Goal: Find specific page/section: Find specific page/section

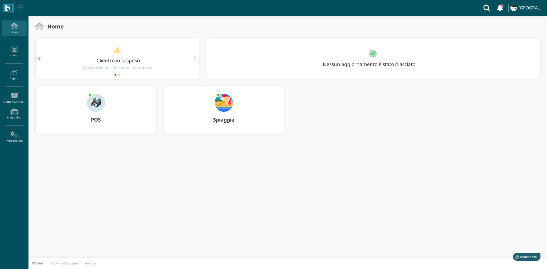
click at [225, 103] on img at bounding box center [224, 103] width 18 height 18
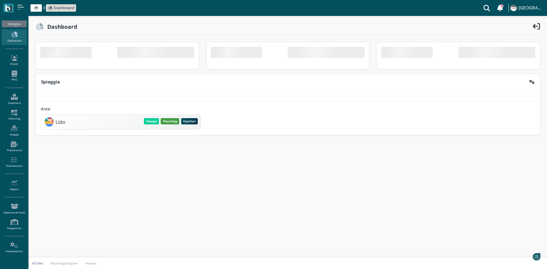
click at [167, 121] on button "Planning" at bounding box center [170, 121] width 19 height 6
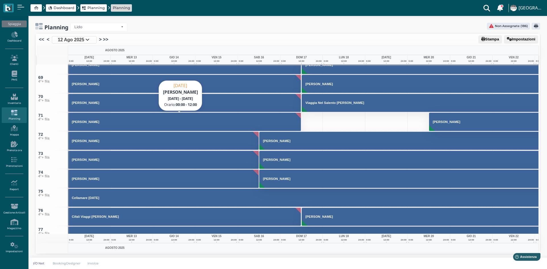
scroll to position [1197, 0]
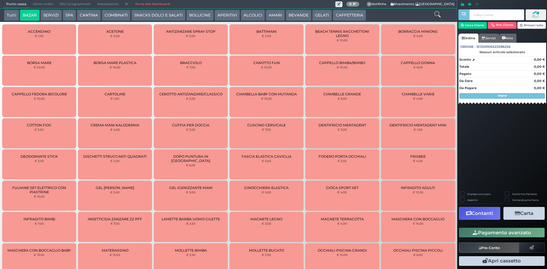
scroll to position [584, 0]
